Goal: Task Accomplishment & Management: Manage account settings

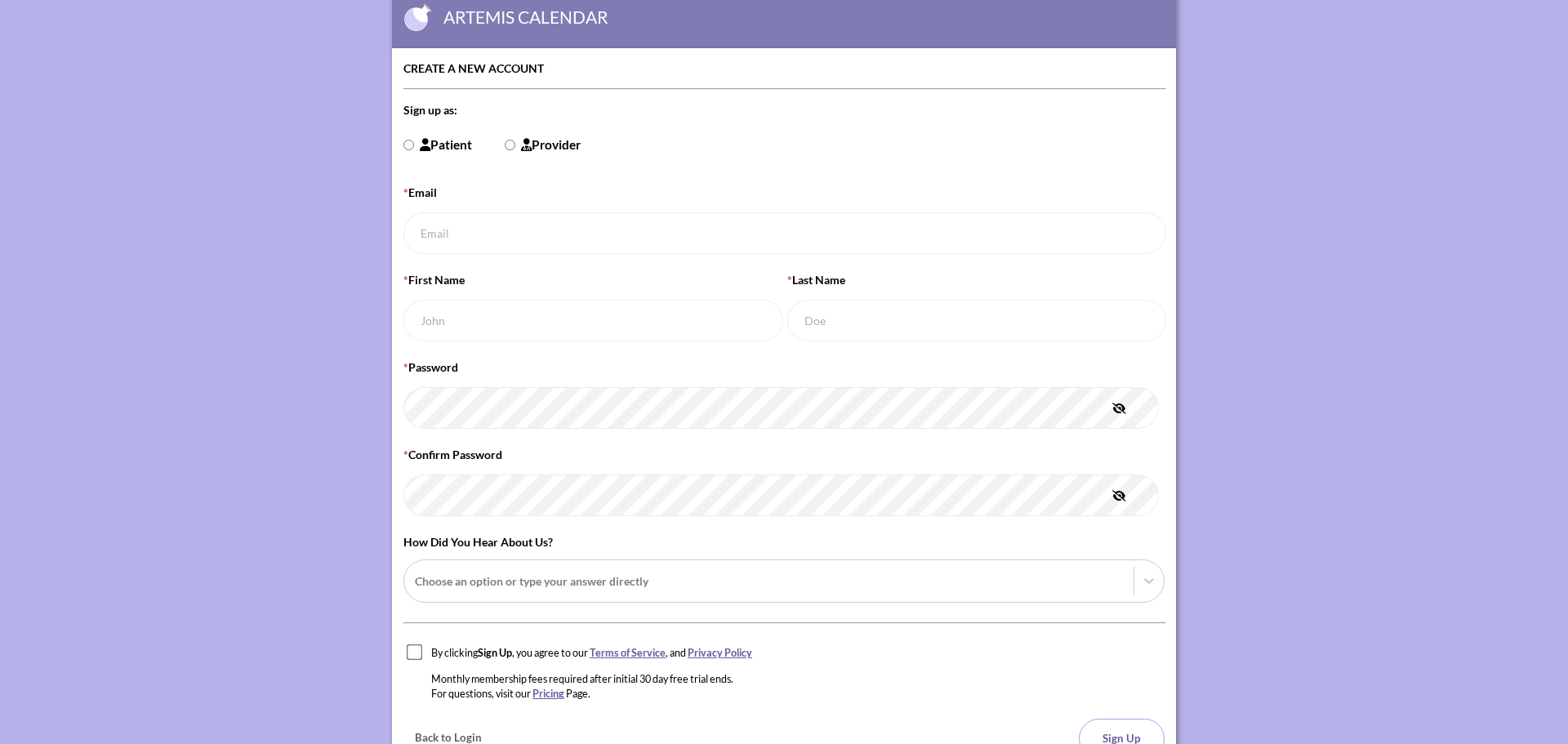
scroll to position [180, 0]
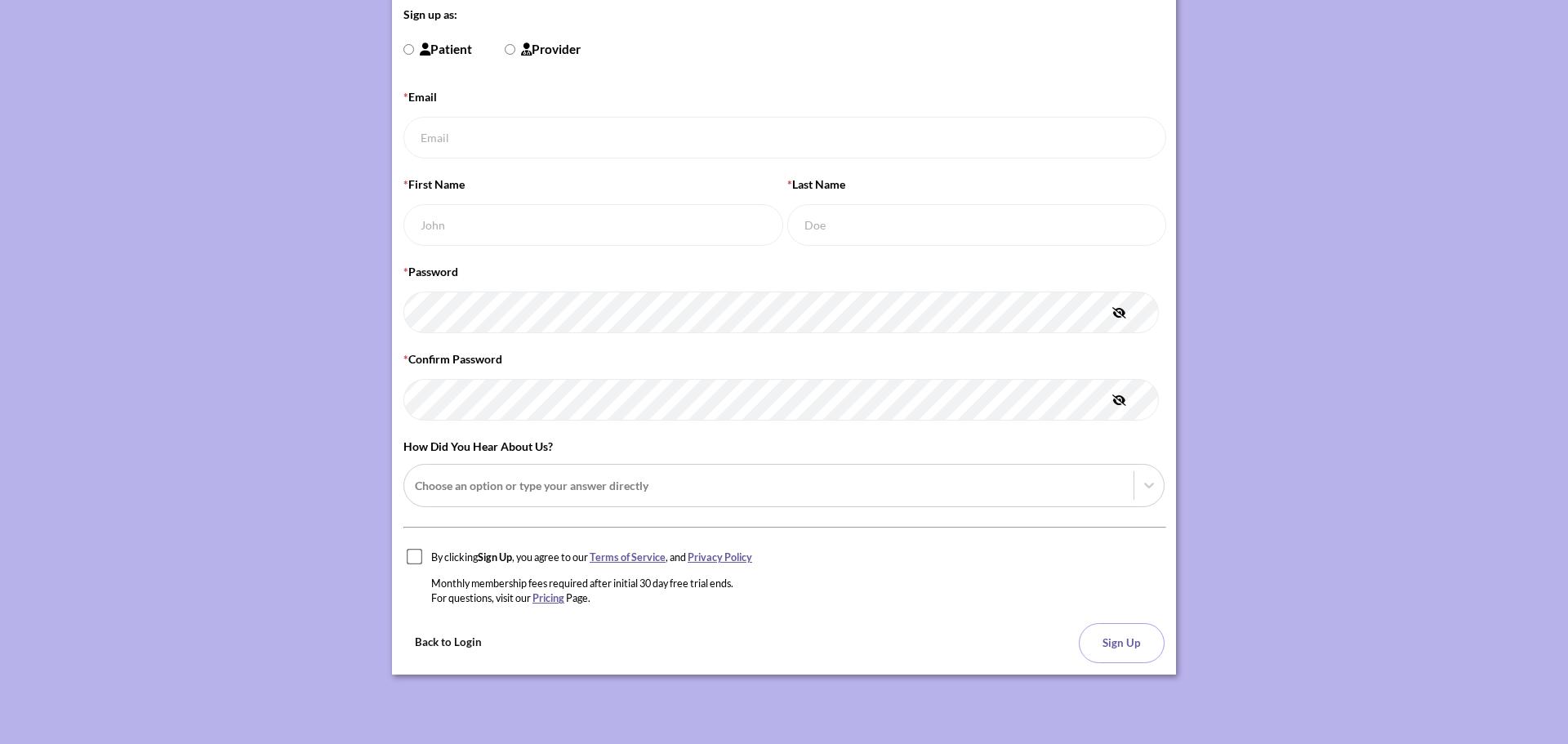
type input "[EMAIL_ADDRESS][DOMAIN_NAME]"
click at [442, 649] on button "Back to Login" at bounding box center [448, 642] width 90 height 39
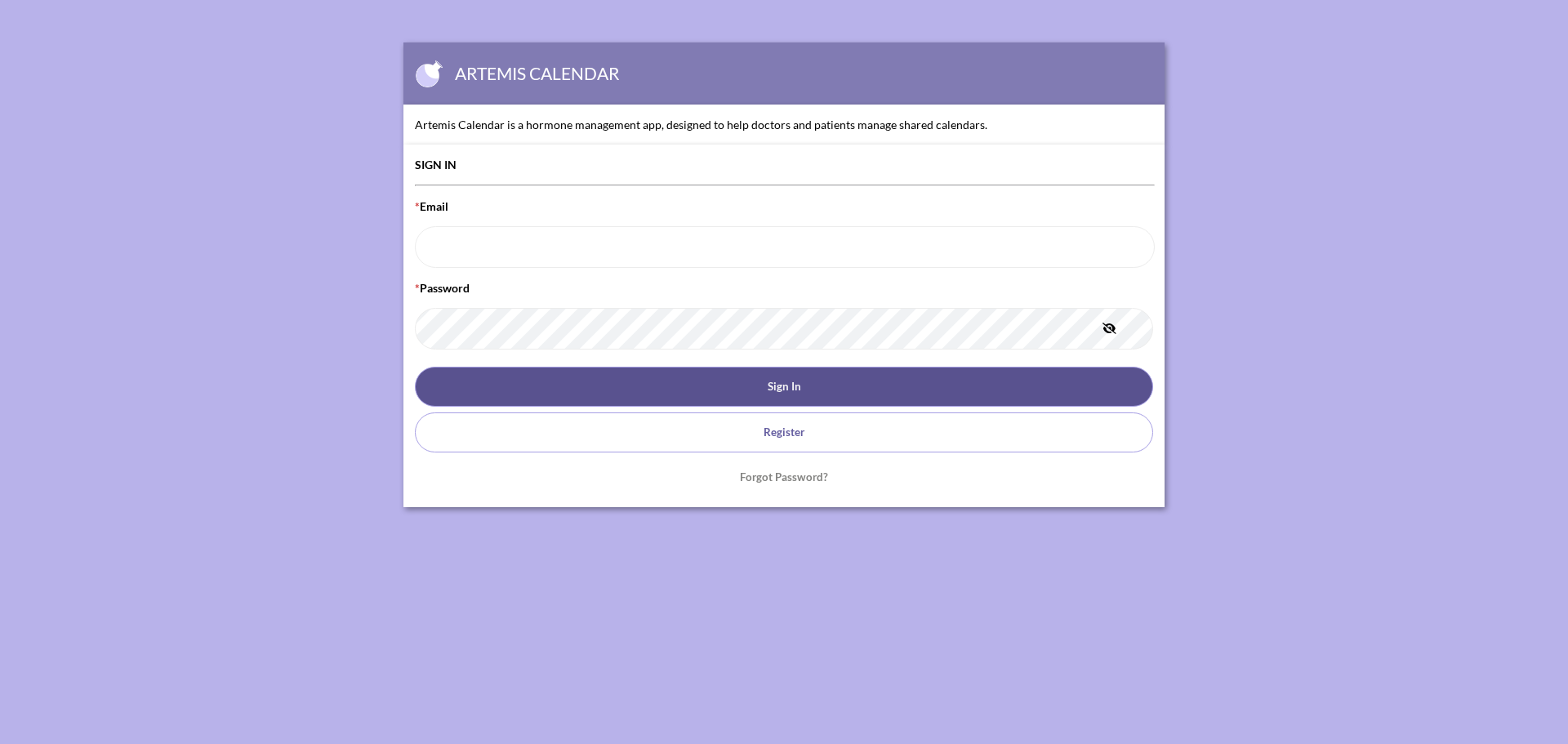
type input "[EMAIL_ADDRESS][DOMAIN_NAME]"
click at [664, 397] on button "Sign In" at bounding box center [784, 387] width 738 height 40
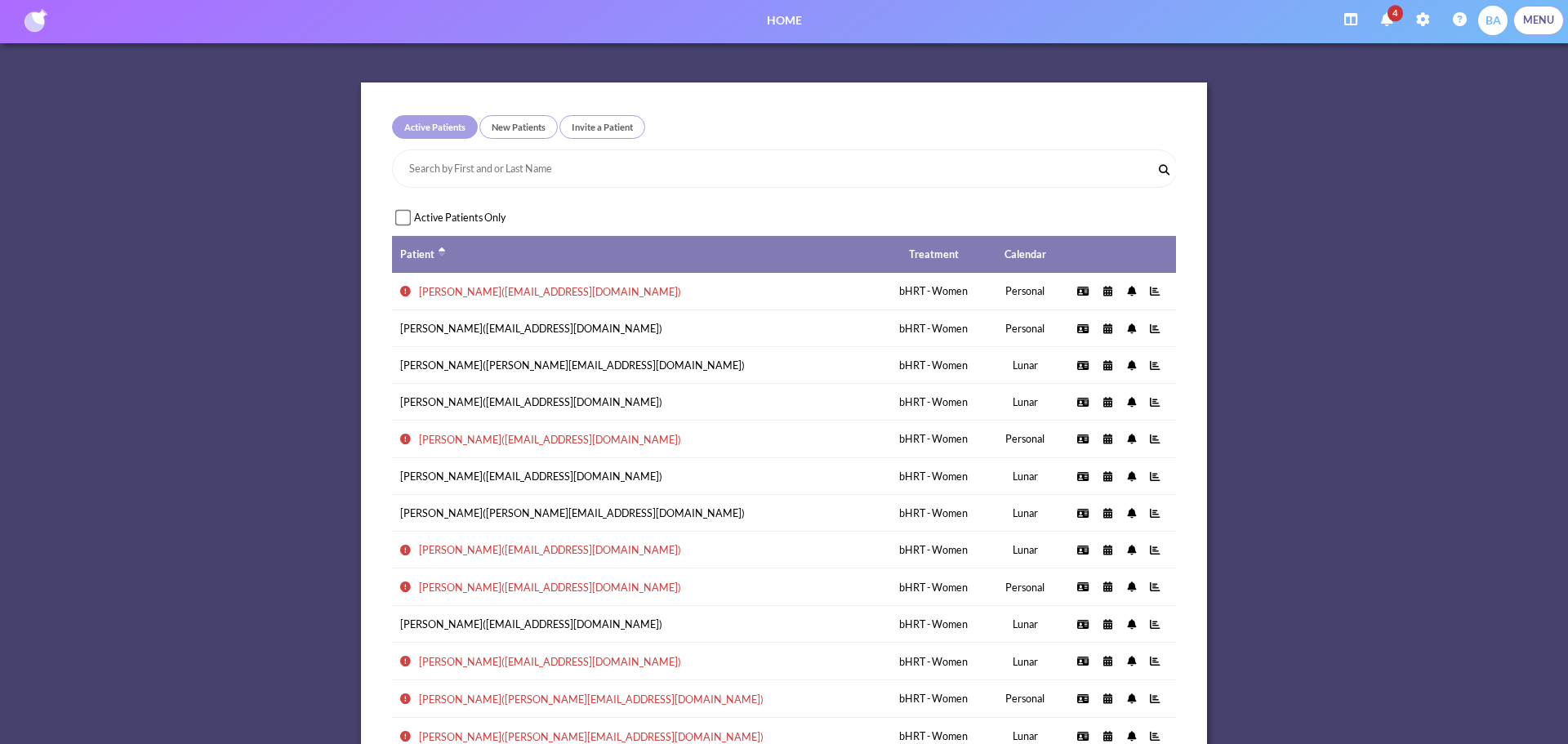
click at [392, 216] on form "Active Patients Only" at bounding box center [784, 217] width 784 height 37
click at [395, 216] on input "Active Patients Only" at bounding box center [403, 218] width 16 height 21
checkbox input "true"
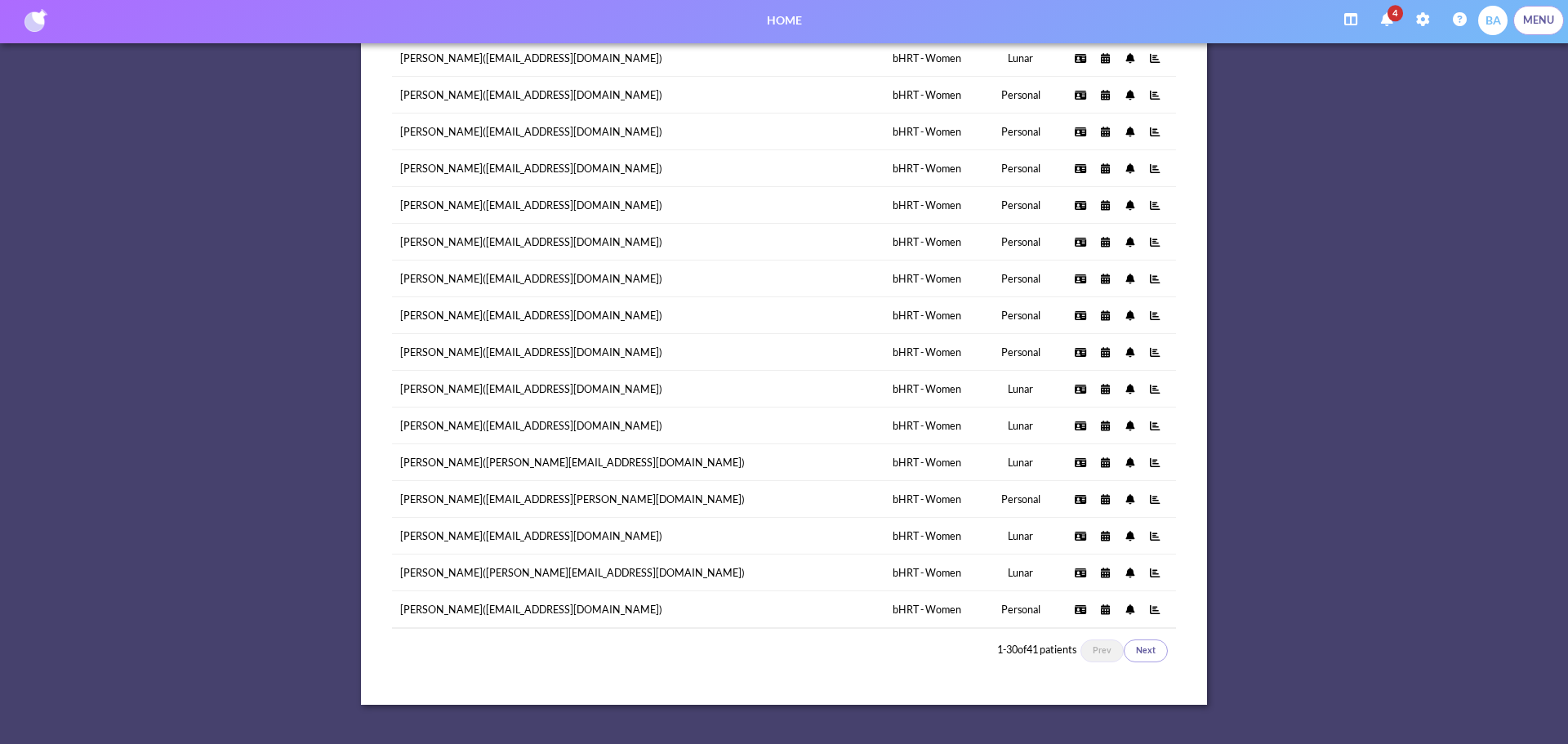
scroll to position [759, 0]
click at [1145, 640] on button "Next" at bounding box center [1146, 651] width 44 height 23
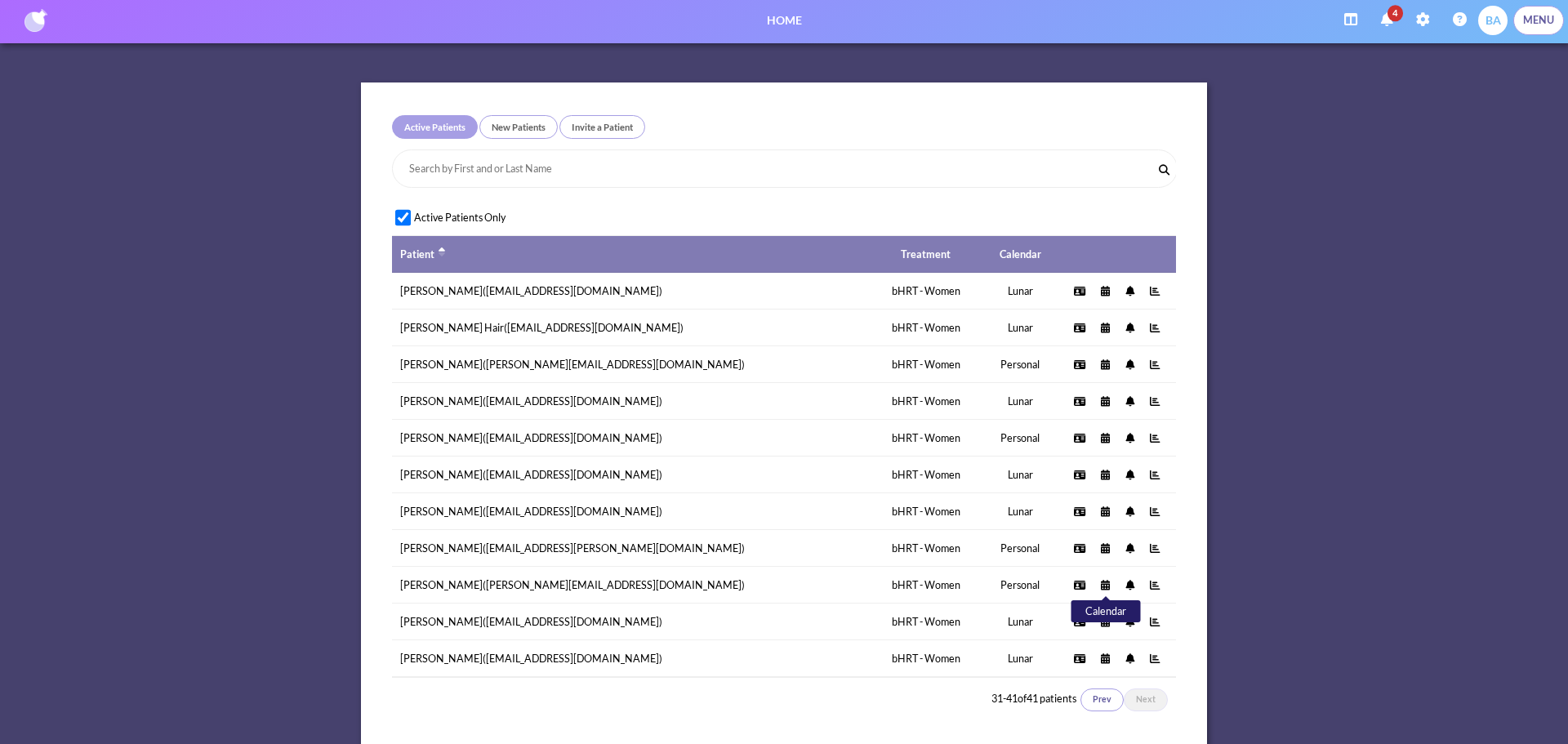
click at [1101, 586] on icon at bounding box center [1106, 585] width 9 height 10
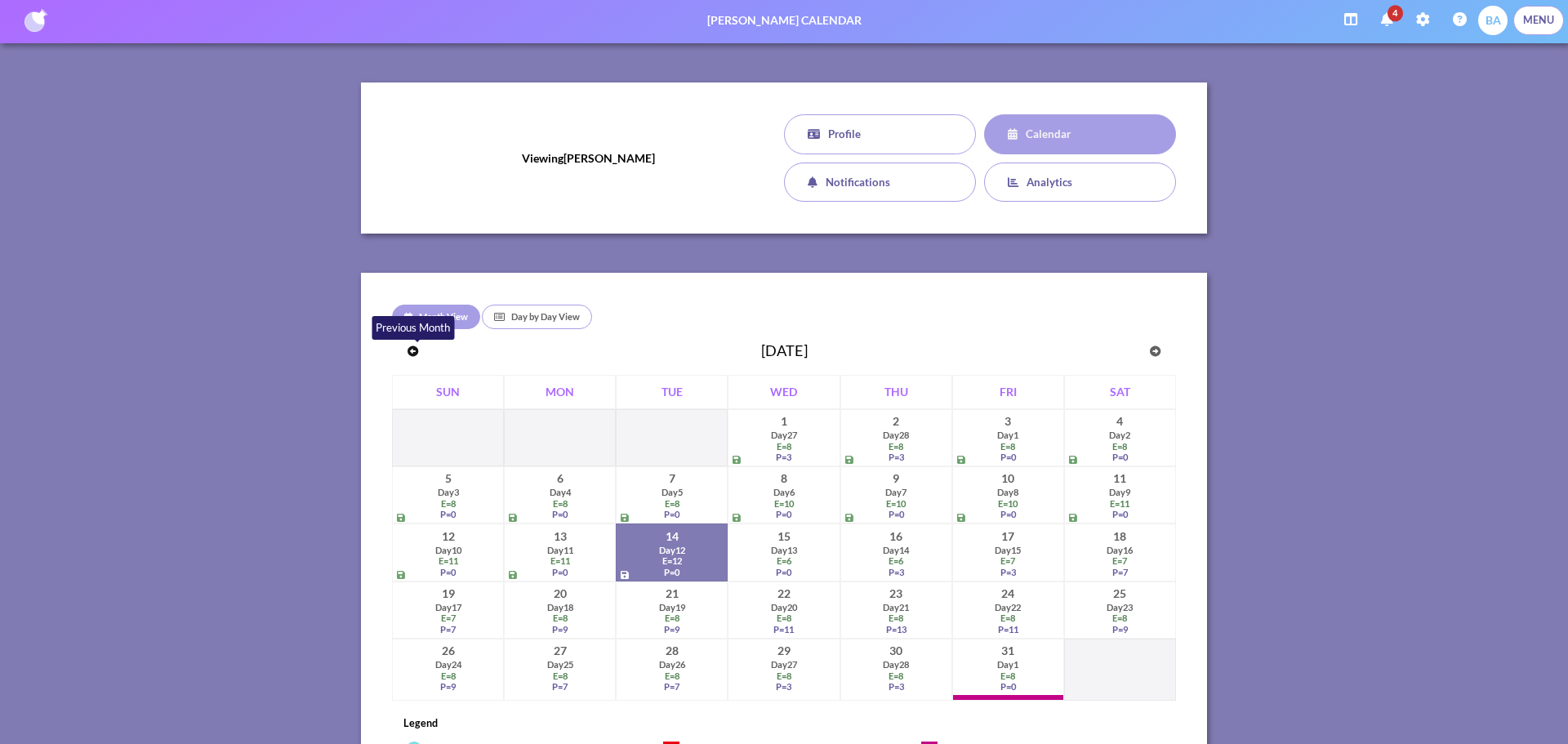
click at [408, 351] on icon "button" at bounding box center [412, 351] width 10 height 10
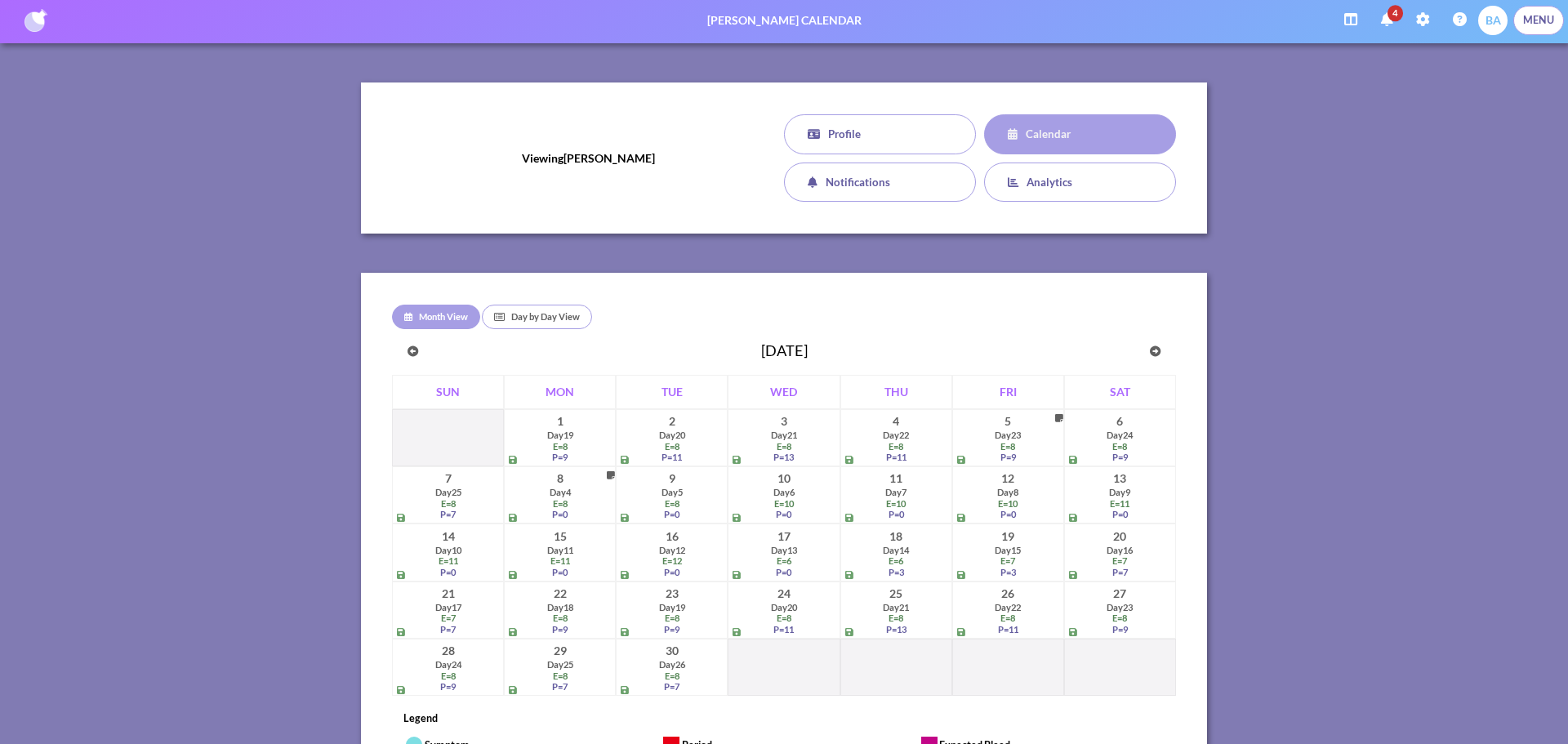
click at [550, 490] on div "Day 4" at bounding box center [560, 492] width 105 height 10
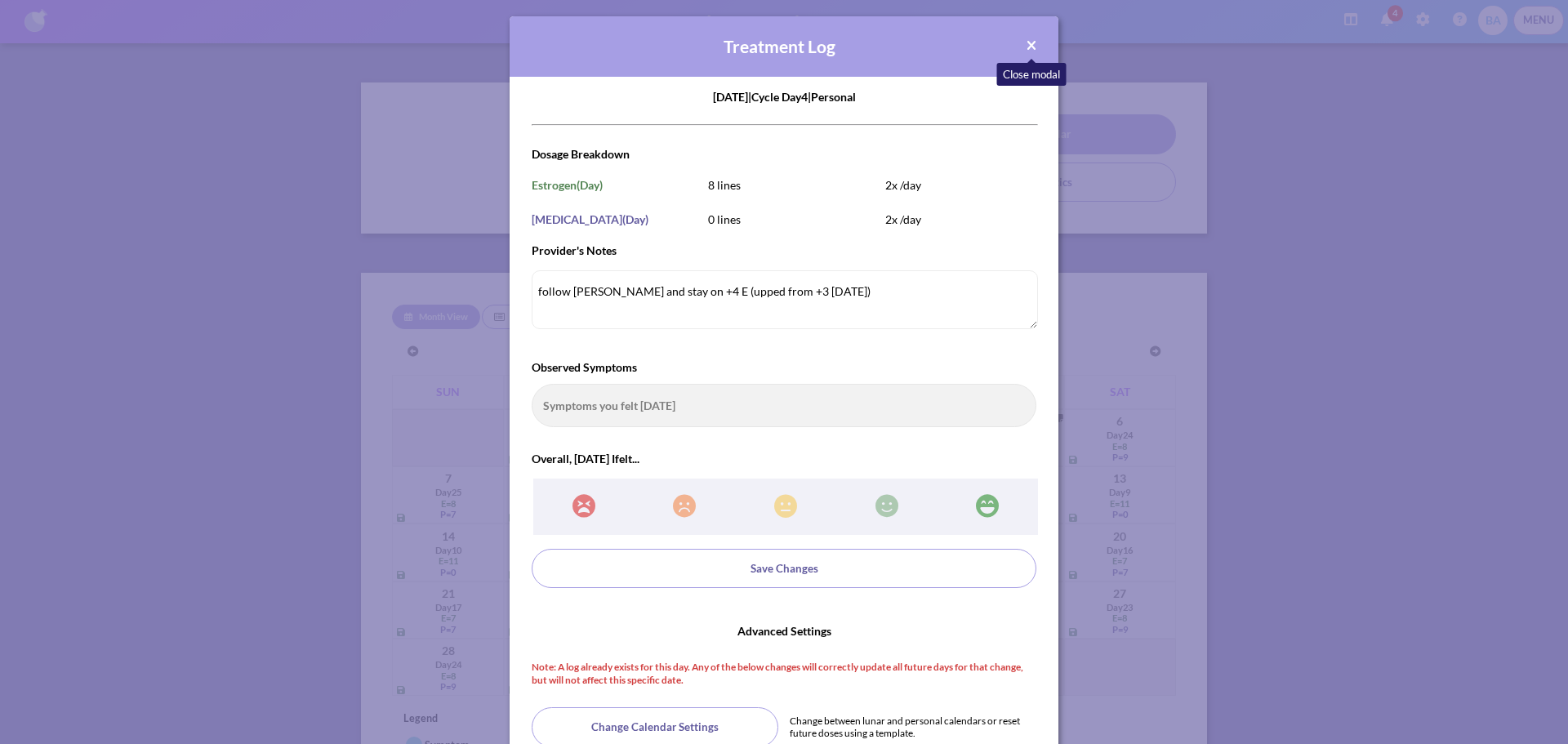
click at [1026, 46] on icon "button" at bounding box center [1031, 45] width 9 height 14
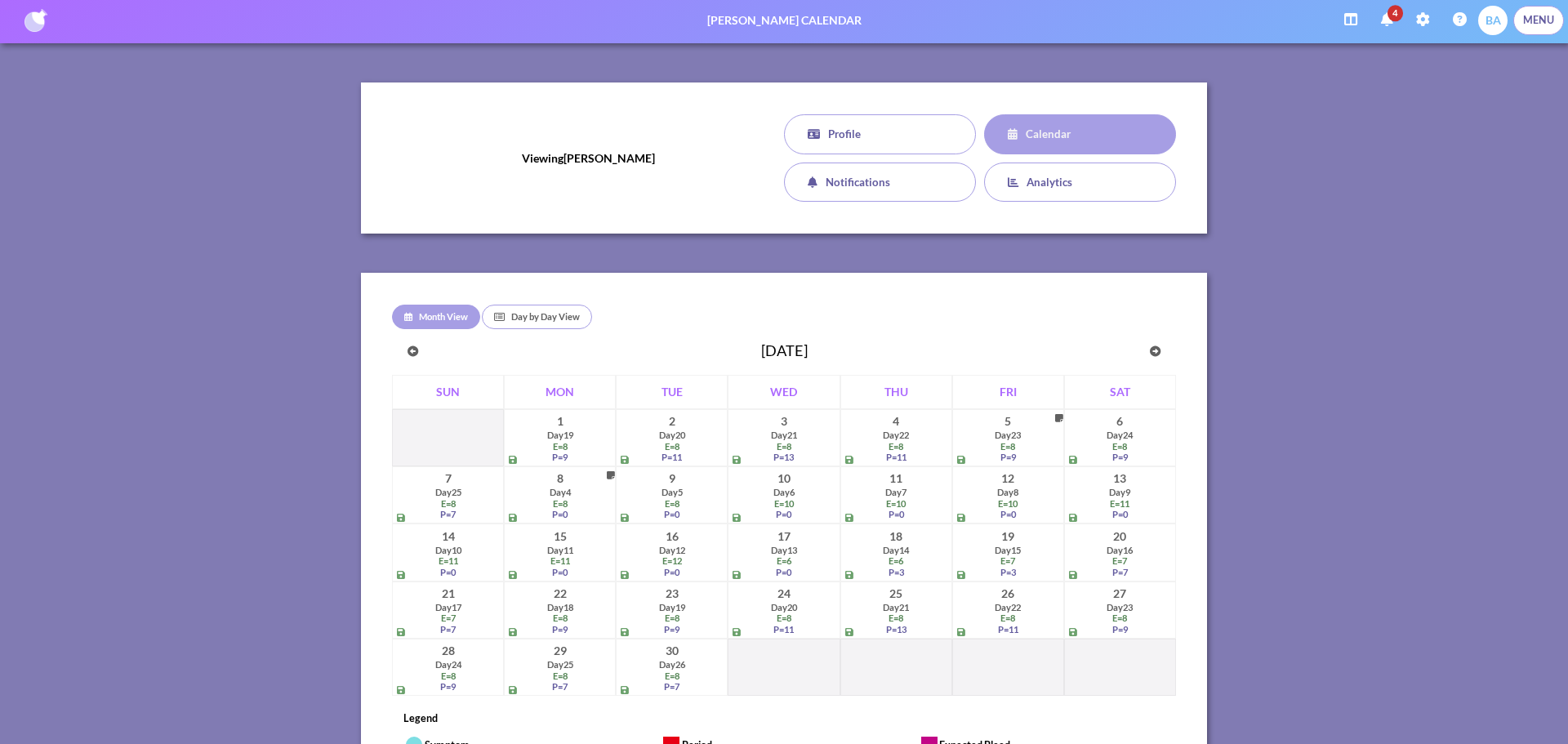
click at [1032, 432] on div "Day 23" at bounding box center [1008, 435] width 105 height 10
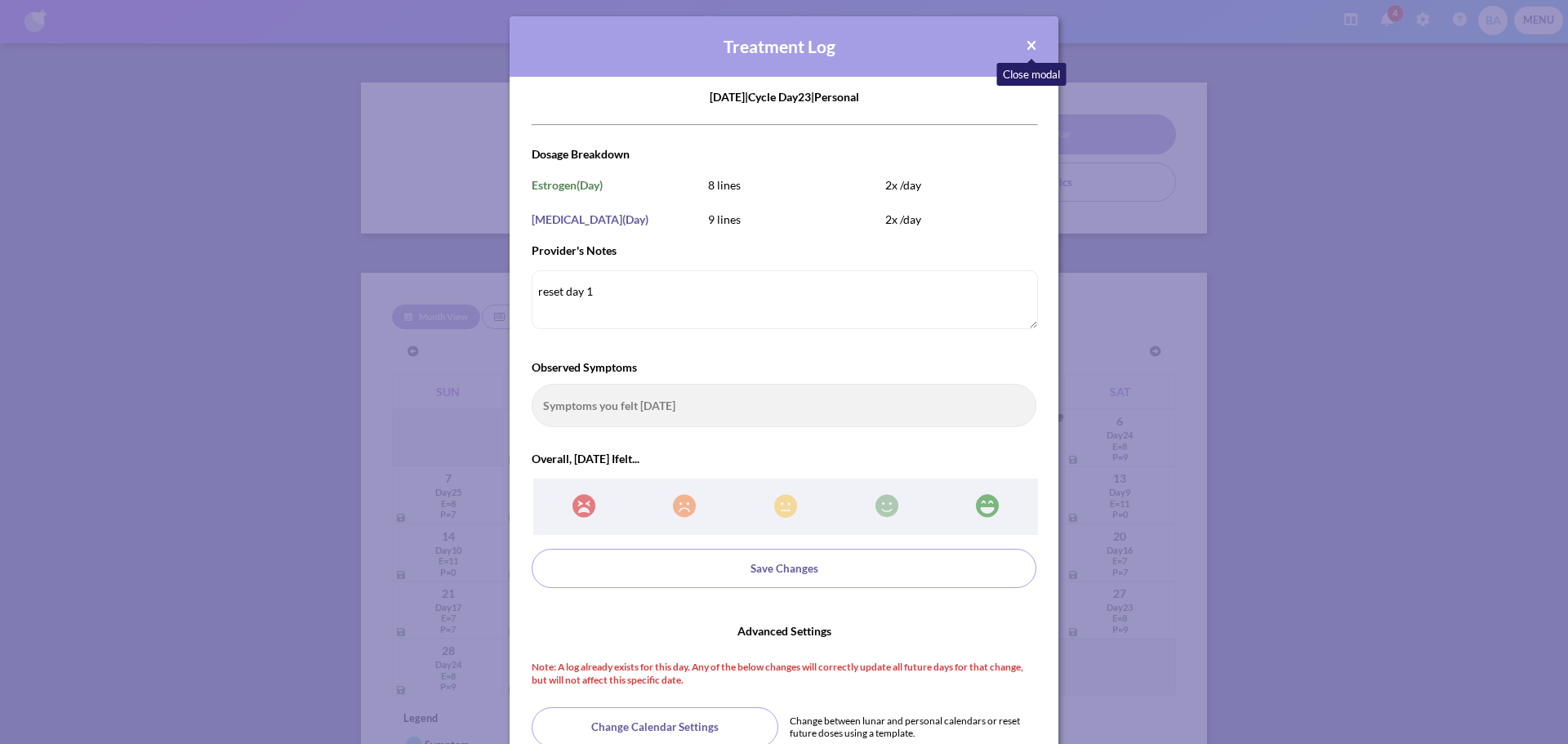
click at [1026, 42] on icon "button" at bounding box center [1031, 45] width 9 height 14
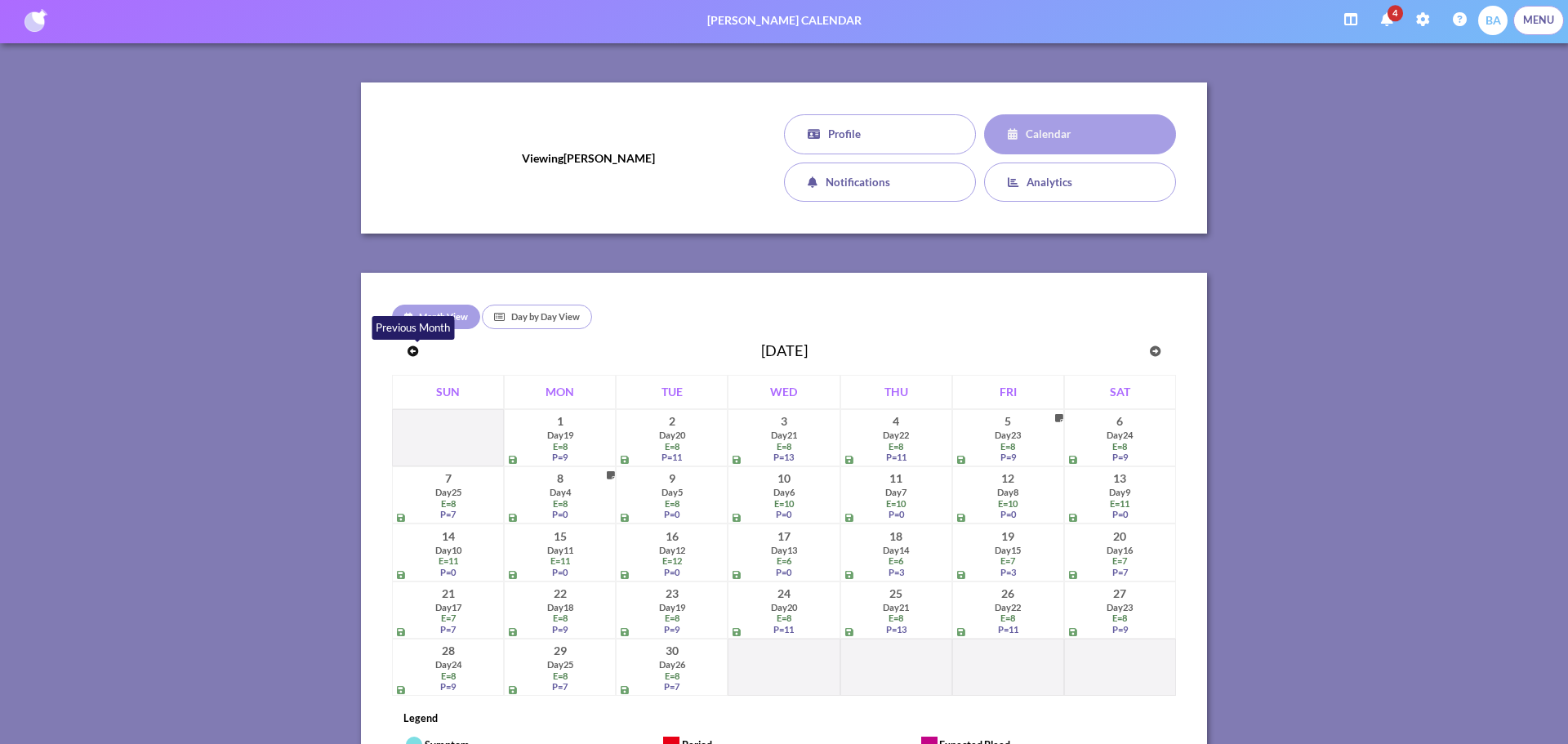
click at [410, 348] on button "button" at bounding box center [412, 352] width 33 height 39
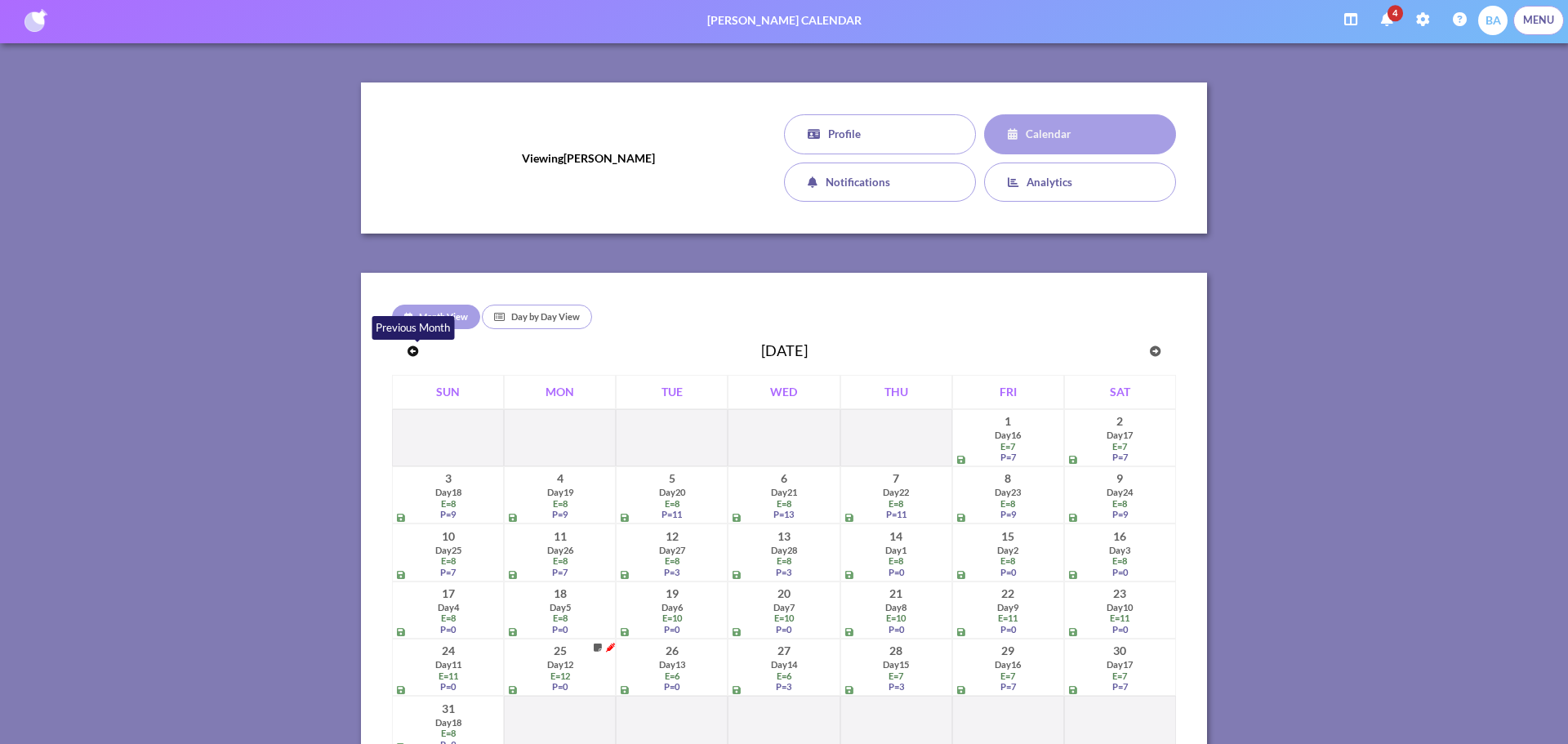
click at [411, 348] on button "button" at bounding box center [412, 352] width 33 height 39
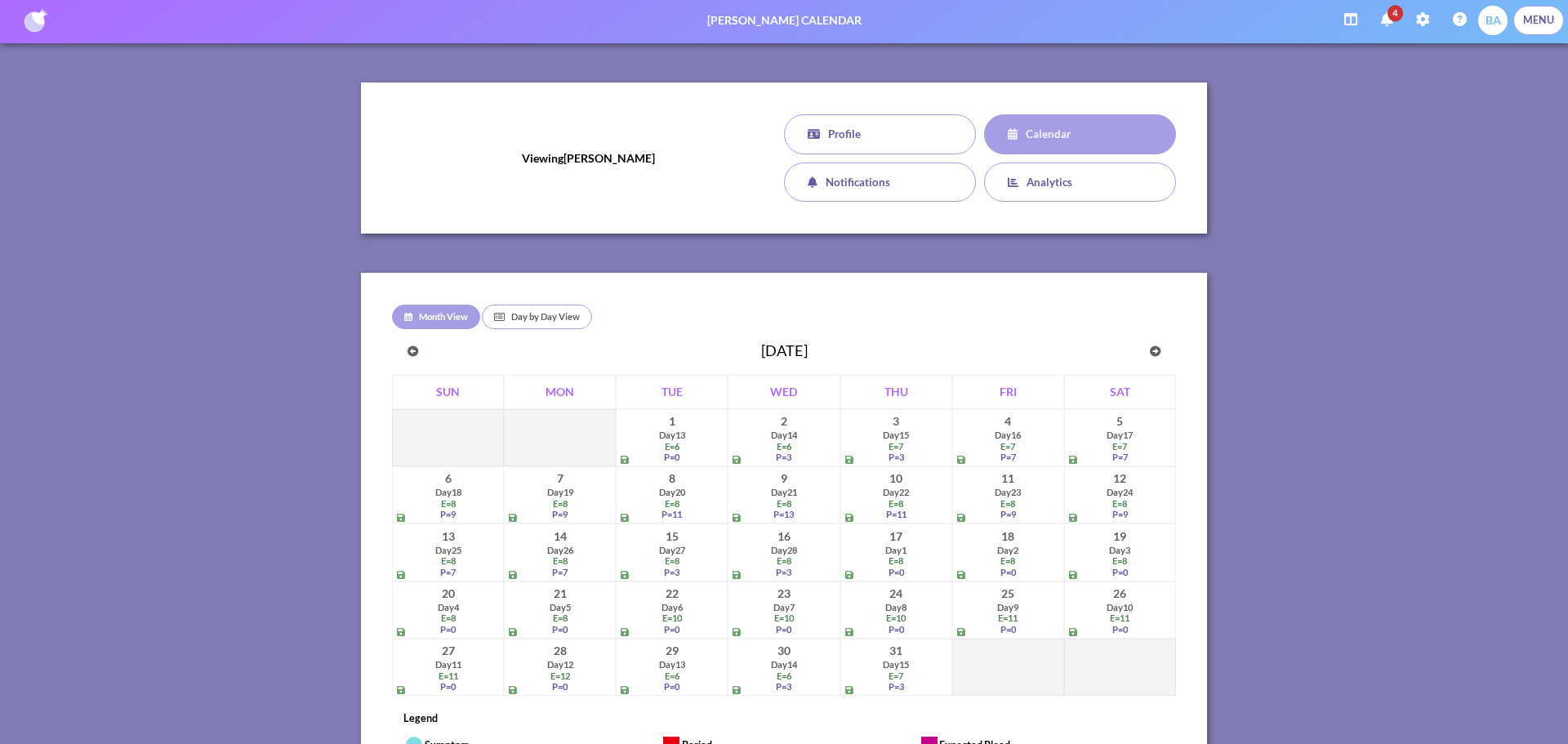
click at [411, 348] on button "button" at bounding box center [412, 352] width 33 height 39
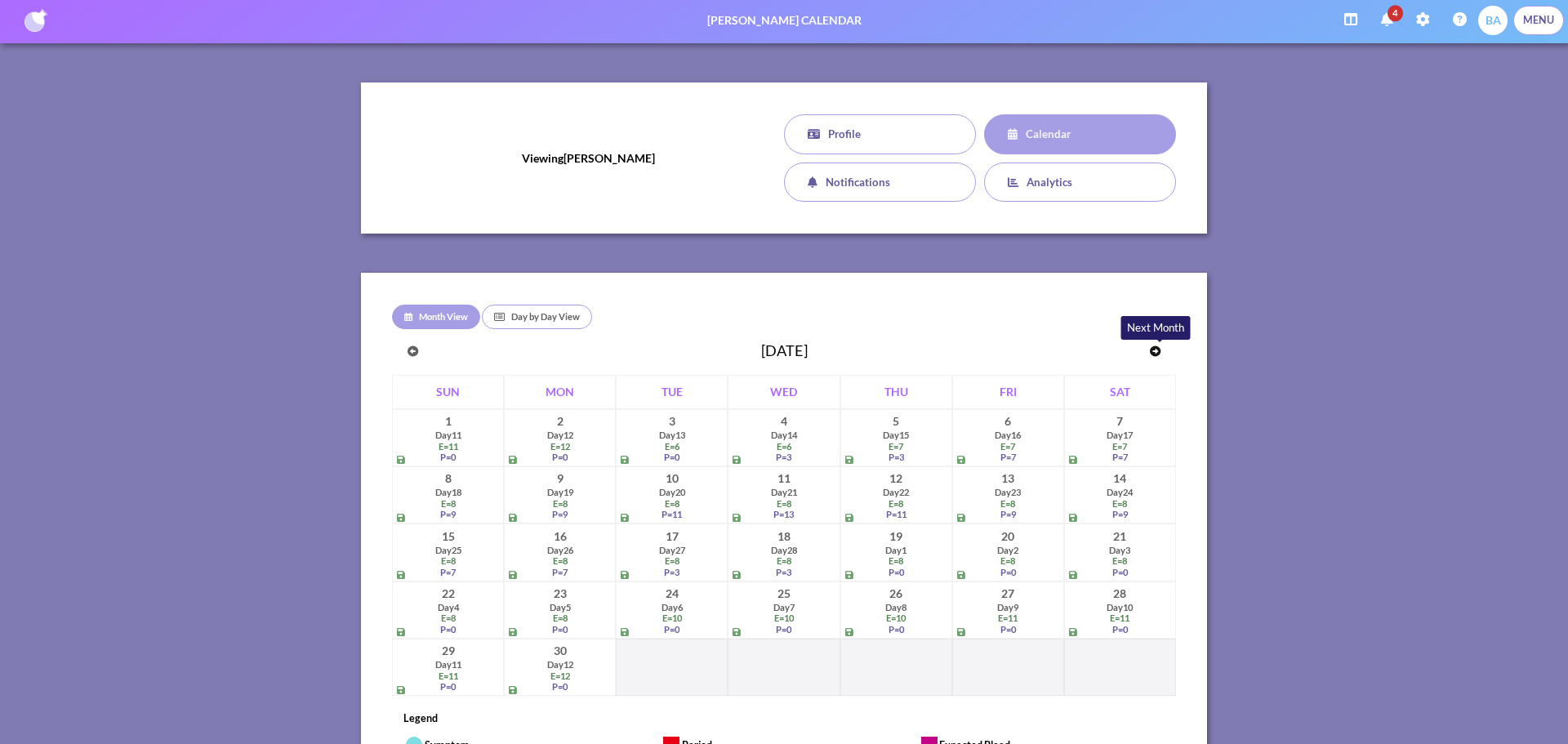
click at [1150, 346] on icon "button" at bounding box center [1155, 351] width 10 height 10
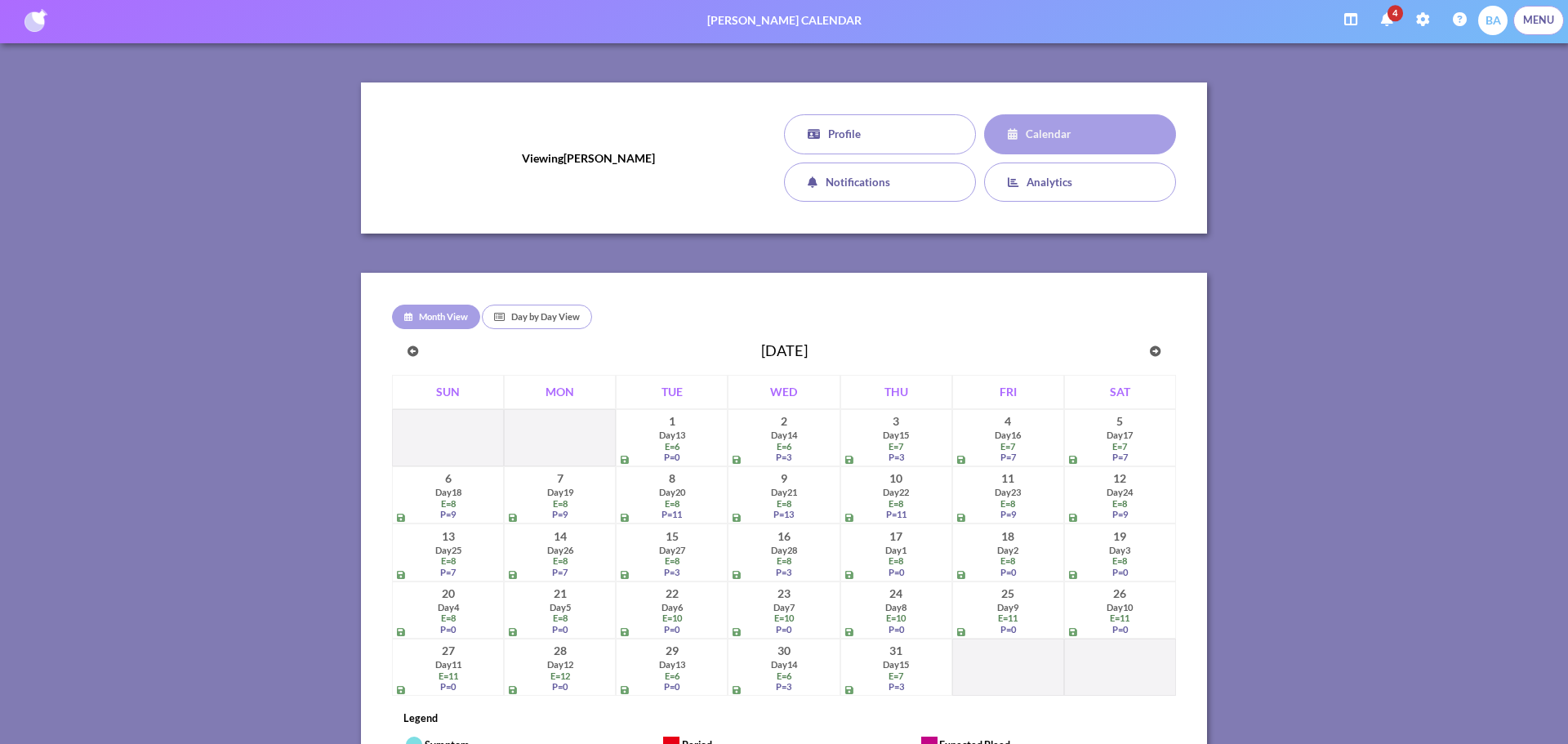
click at [1150, 346] on icon "button" at bounding box center [1155, 351] width 10 height 10
